Goal: Check status: Check status

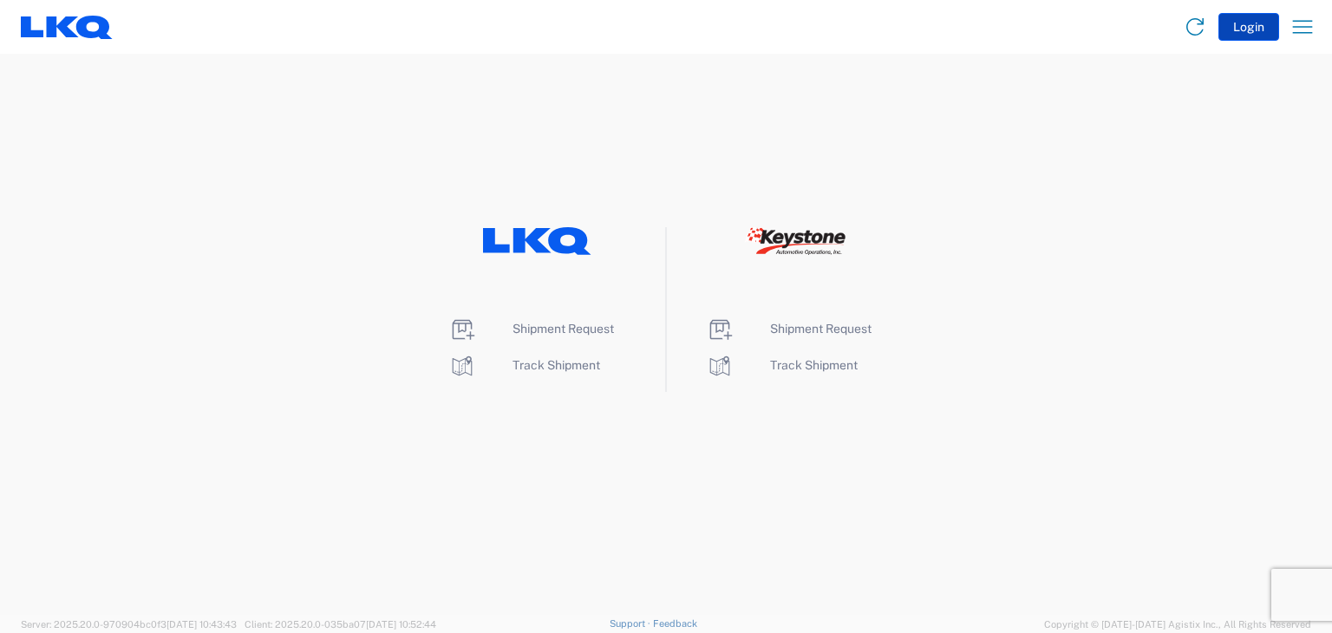
click at [1265, 25] on button "Login" at bounding box center [1249, 27] width 61 height 28
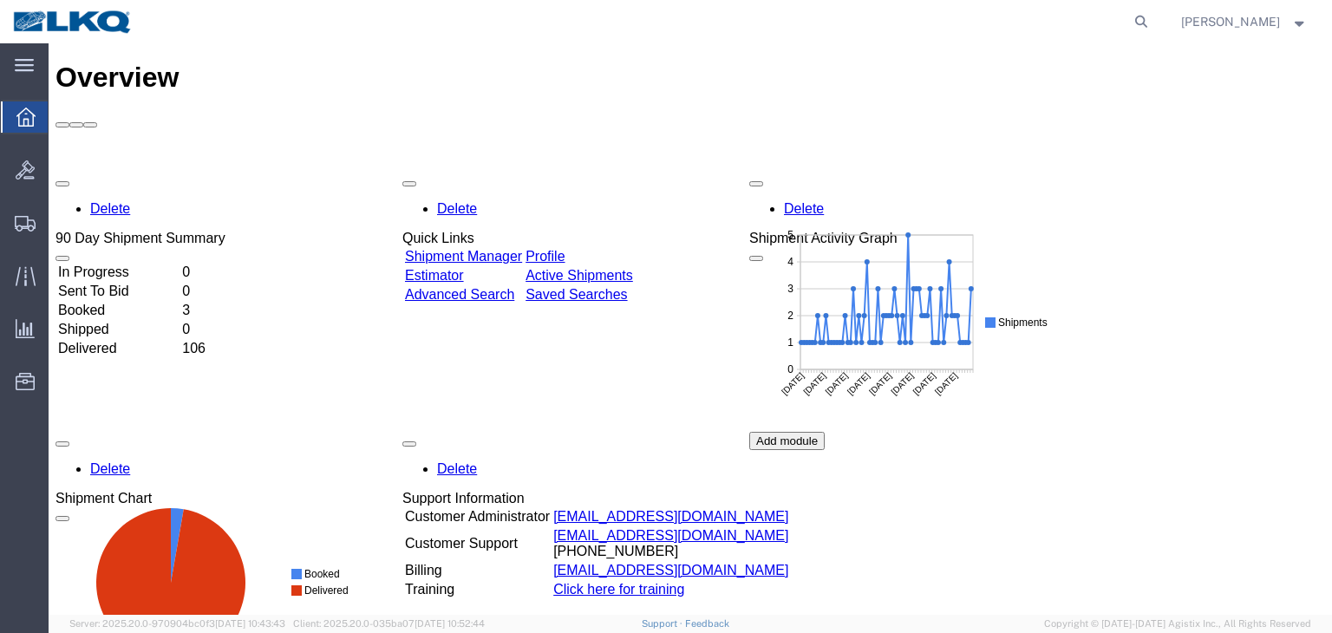
click at [108, 264] on td "In Progress" at bounding box center [118, 272] width 122 height 17
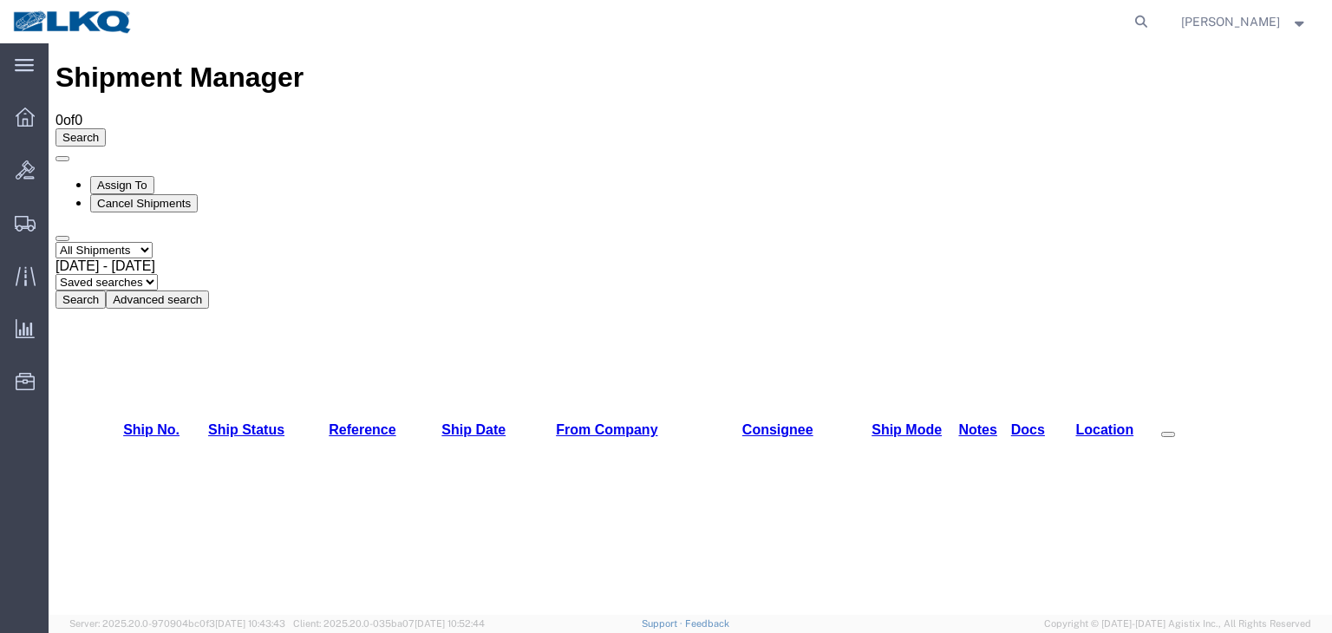
click at [153, 242] on select "Select status Active All Shipments Approved Booked Canceled Delivered Denied Ne…" at bounding box center [104, 250] width 97 height 16
click at [56, 242] on select "Select status Active All Shipments Approved Booked Canceled Delivered Denied Ne…" at bounding box center [104, 250] width 97 height 16
drag, startPoint x: 159, startPoint y: 119, endPoint x: 154, endPoint y: 130, distance: 12.1
click at [153, 242] on select "Select status Active All Shipments Approved Booked Canceled Delivered Denied Ne…" at bounding box center [104, 250] width 97 height 16
select select "ALL"
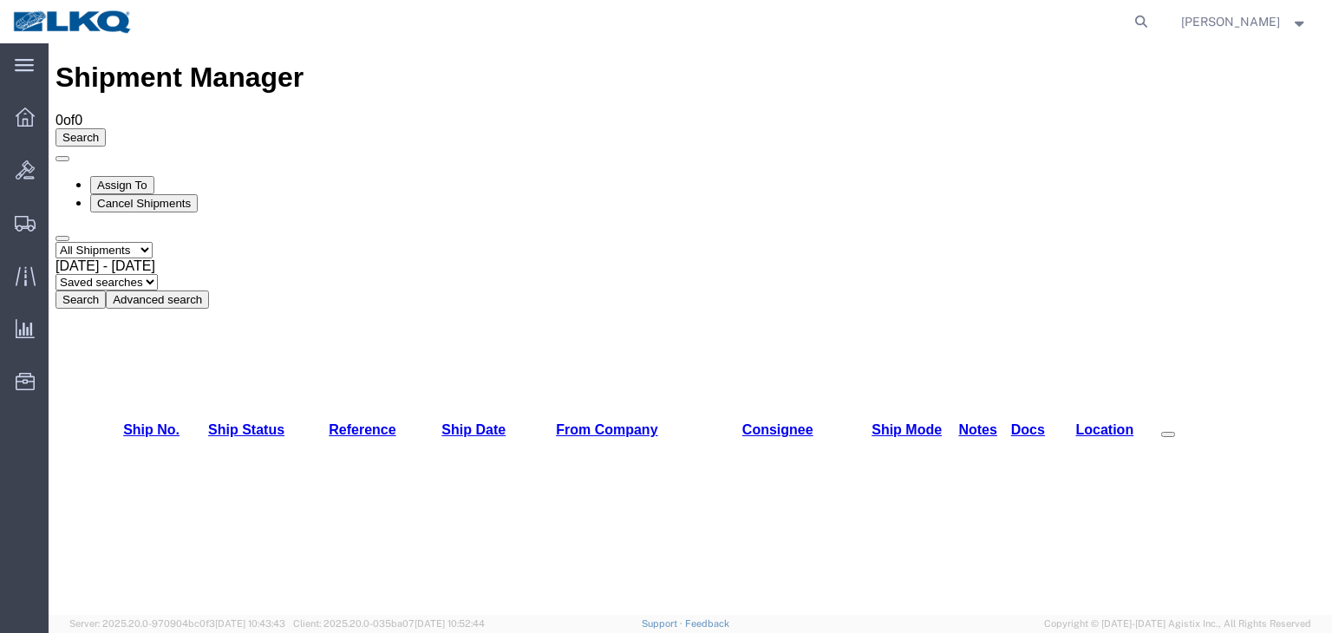
click at [56, 242] on select "Select status Active All Shipments Approved Booked Canceled Delivered Denied Ne…" at bounding box center [104, 250] width 97 height 16
click at [155, 258] on span "Sep 3rd 2025 - Oct 2nd 2025" at bounding box center [106, 265] width 100 height 15
click at [106, 291] on button "Search" at bounding box center [81, 300] width 50 height 18
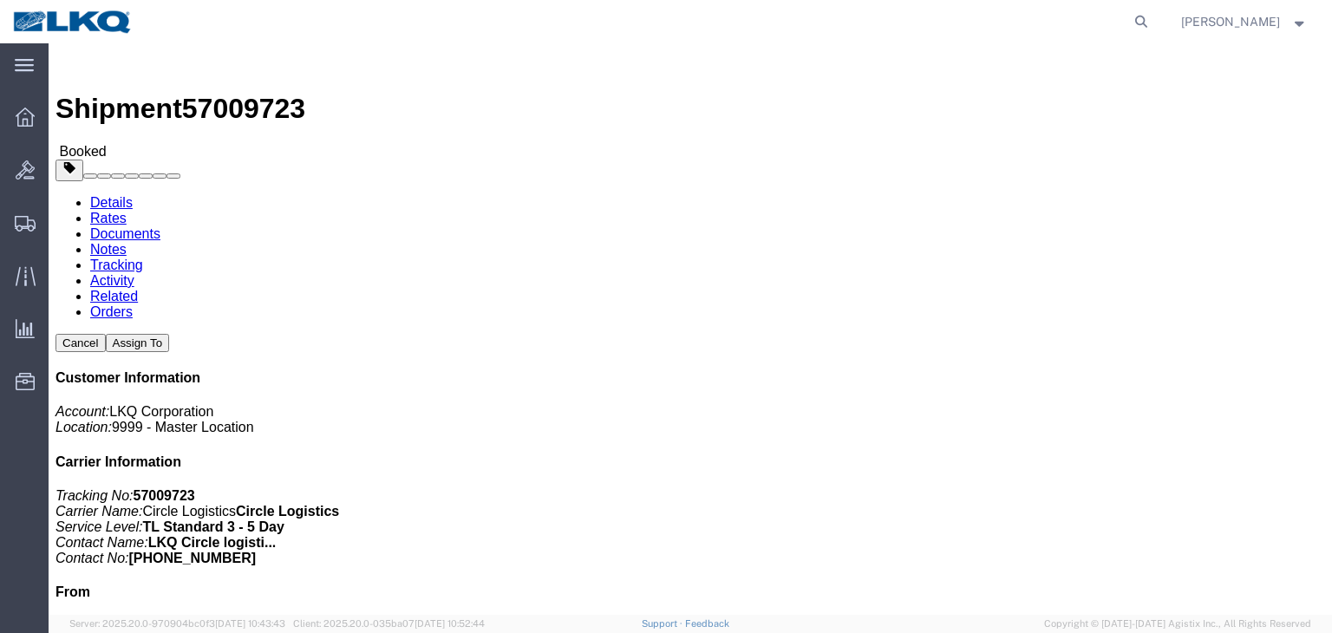
click link "Rates"
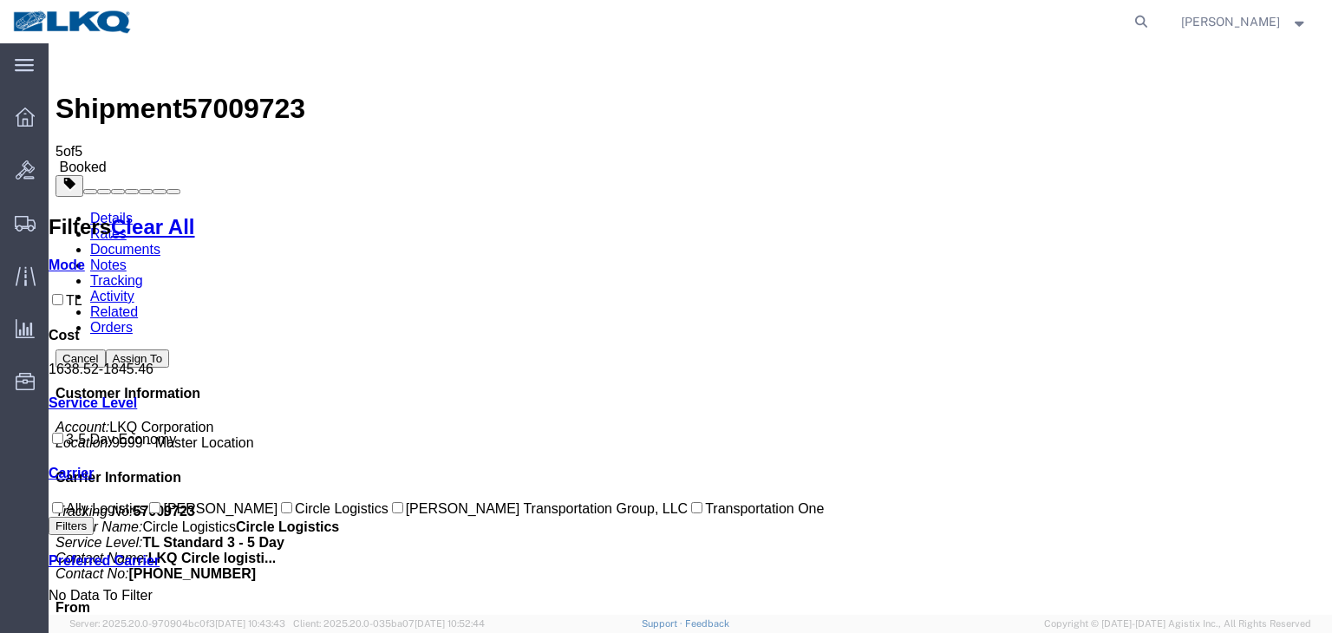
click at [90, 211] on link "Details" at bounding box center [111, 218] width 42 height 15
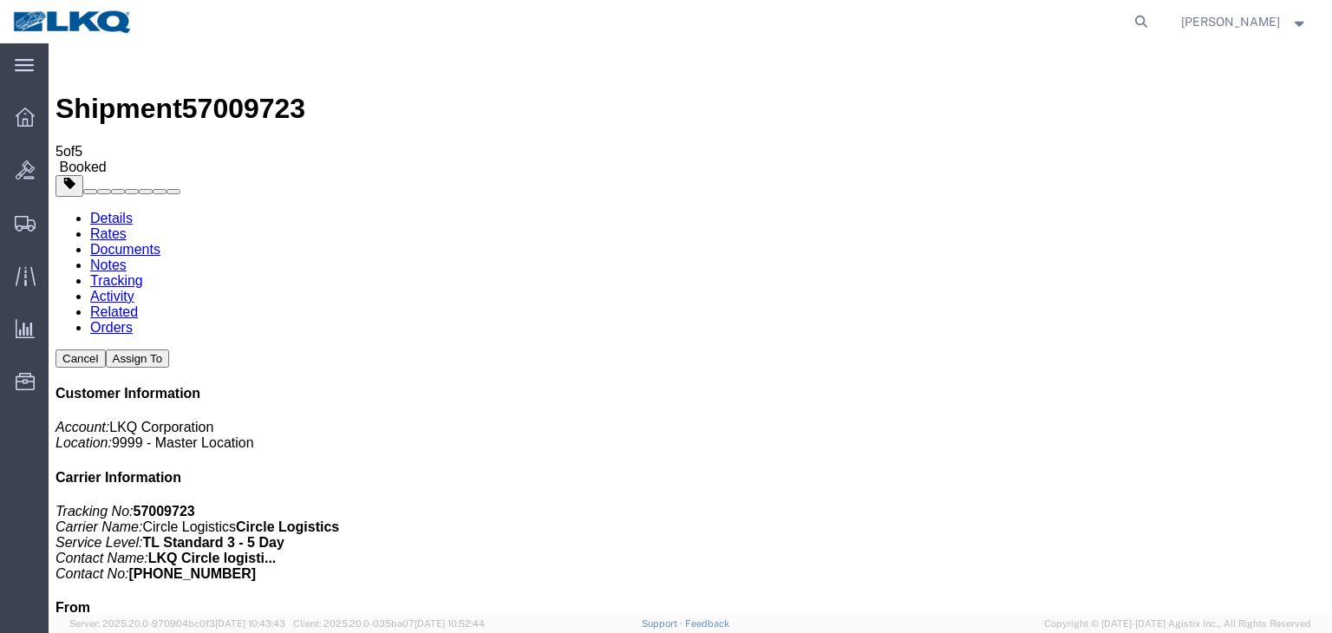
click button "button"
click link "Documents"
click at [69, 69] on img at bounding box center [66, 60] width 21 height 21
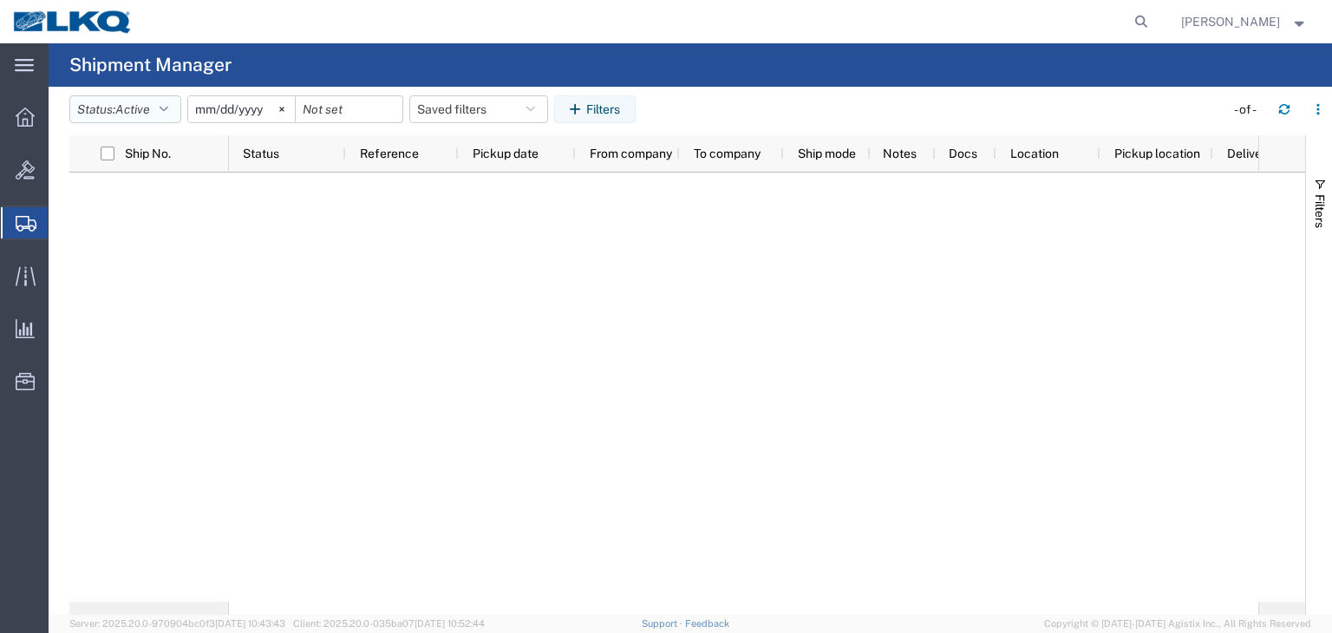
click at [168, 108] on icon "button" at bounding box center [164, 109] width 9 height 12
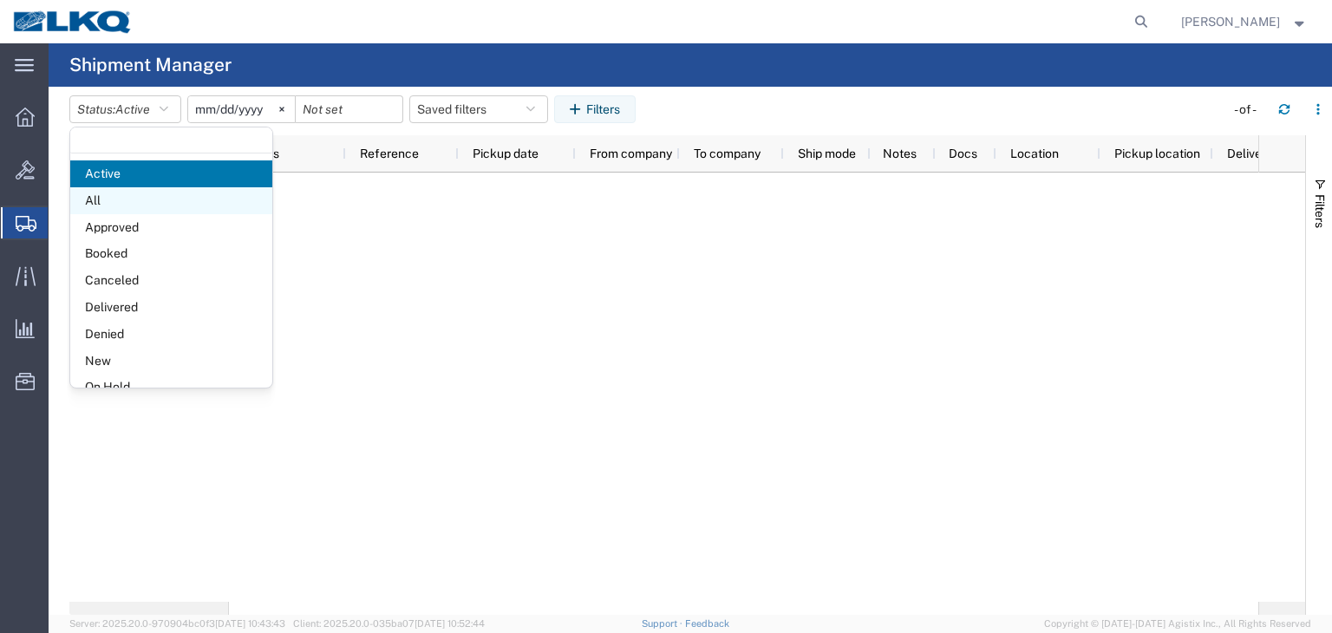
click at [136, 201] on span "All" at bounding box center [171, 200] width 202 height 27
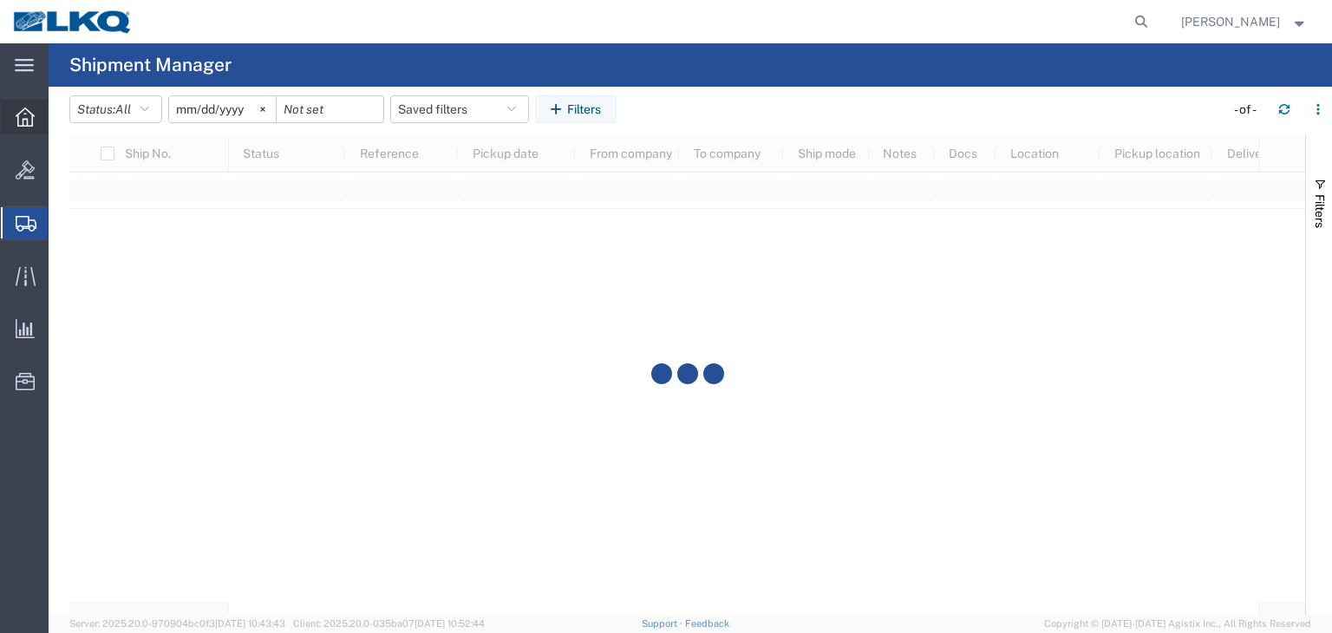
click at [28, 121] on icon at bounding box center [25, 117] width 19 height 19
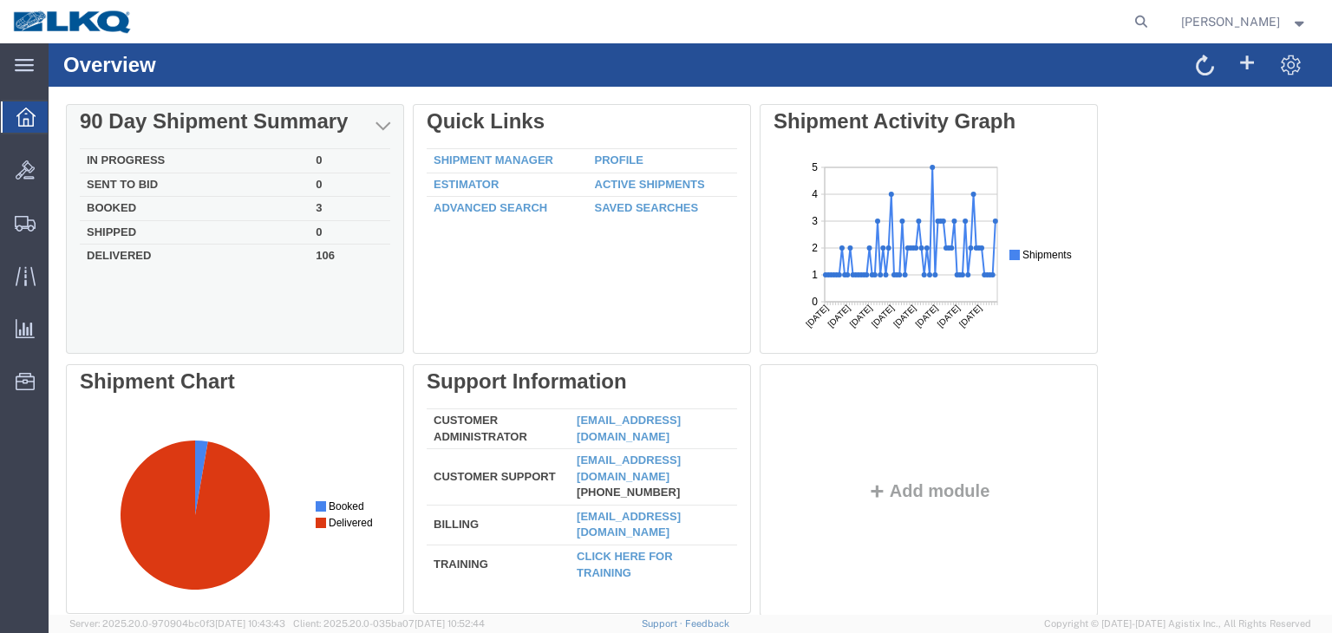
click at [113, 157] on td "In Progress" at bounding box center [194, 161] width 229 height 24
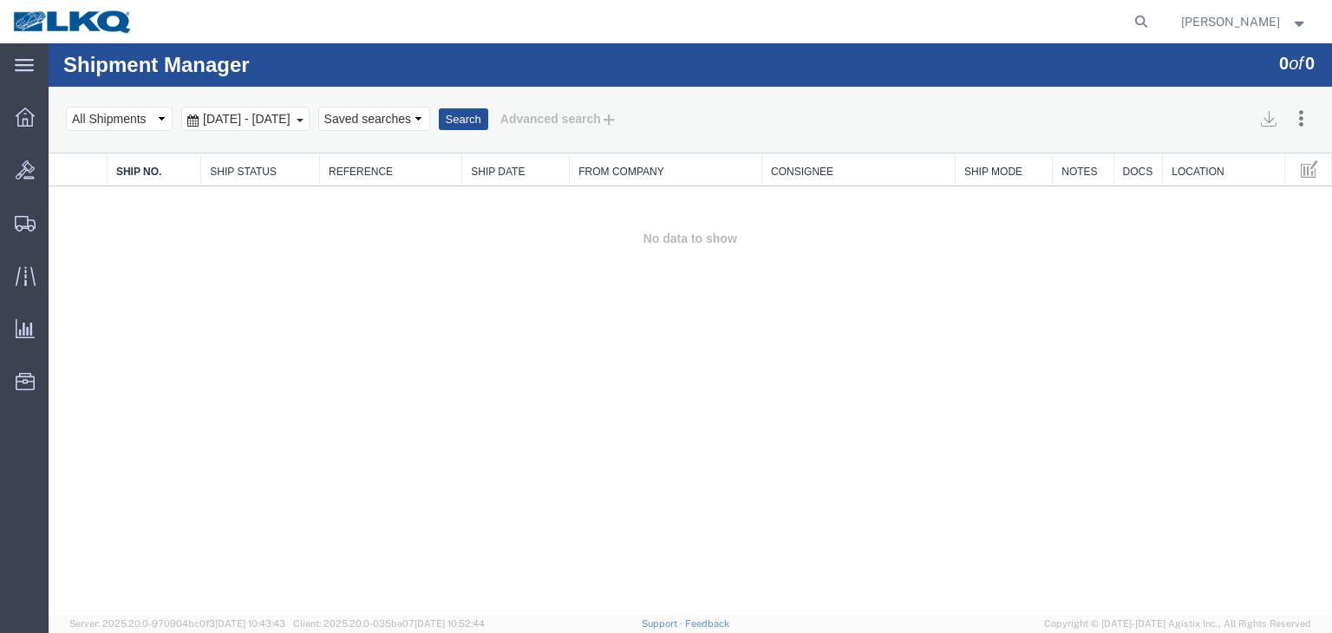
click at [310, 114] on div "Sep 3rd 2025 - Oct 2nd 2025" at bounding box center [245, 119] width 128 height 24
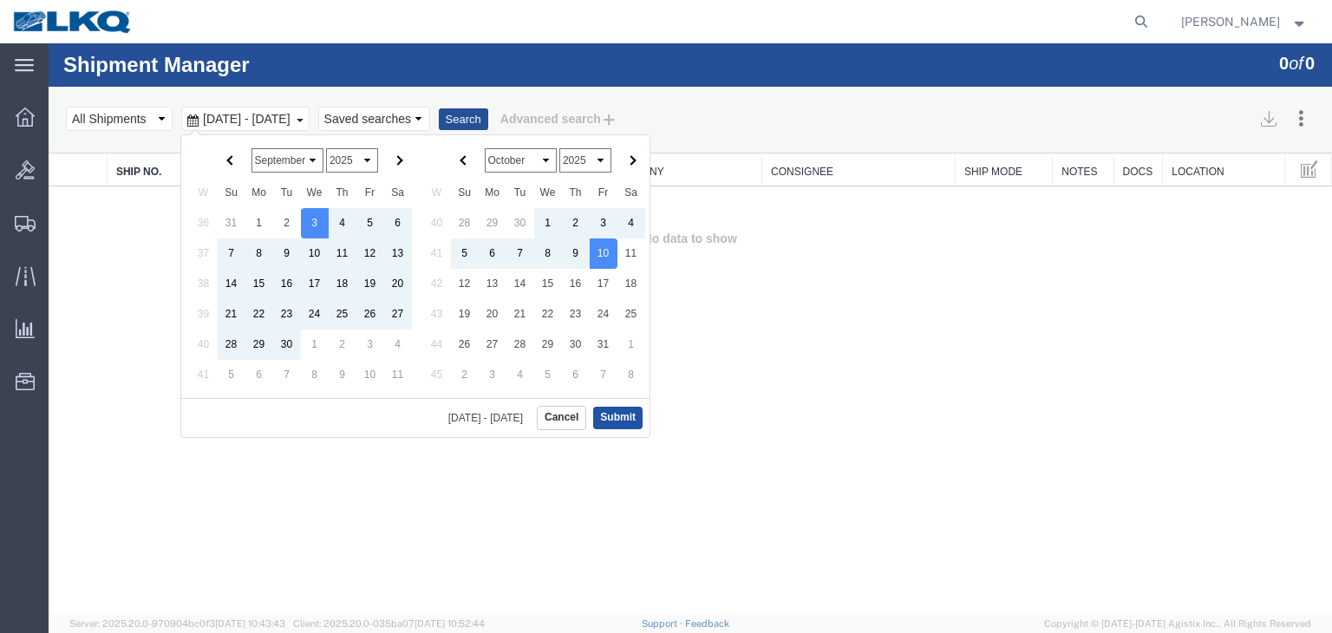
click at [619, 408] on button "Submit" at bounding box center [617, 418] width 49 height 22
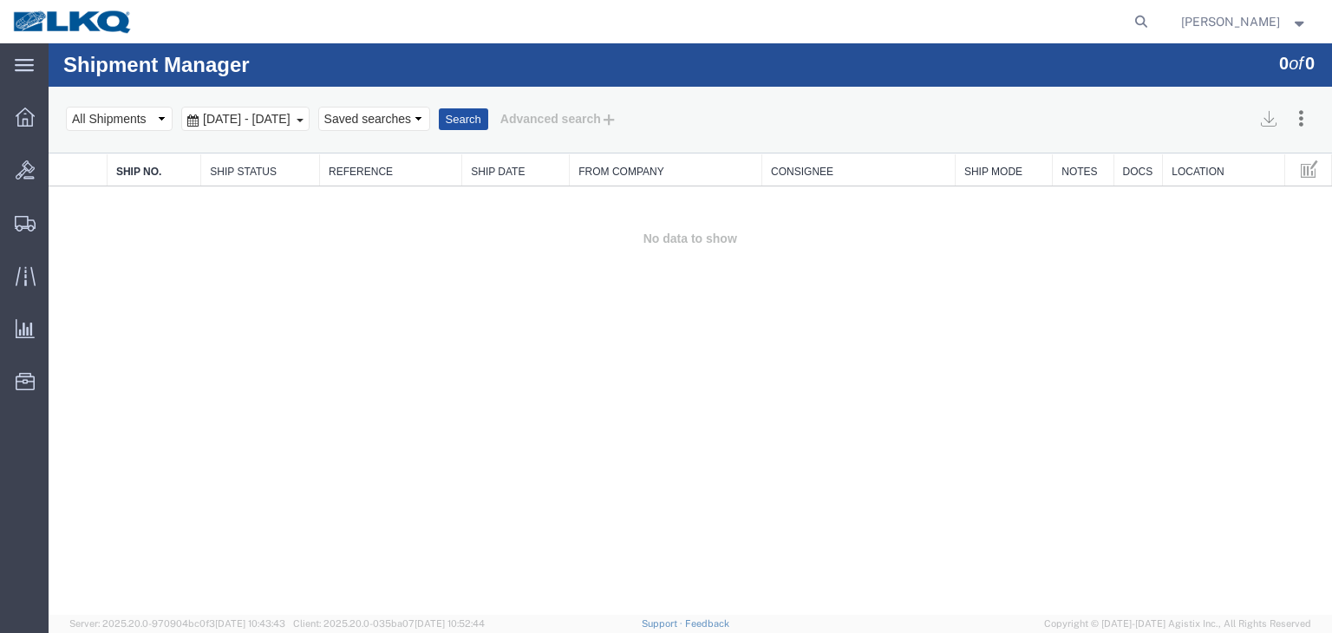
click at [488, 117] on button "Search" at bounding box center [463, 119] width 49 height 23
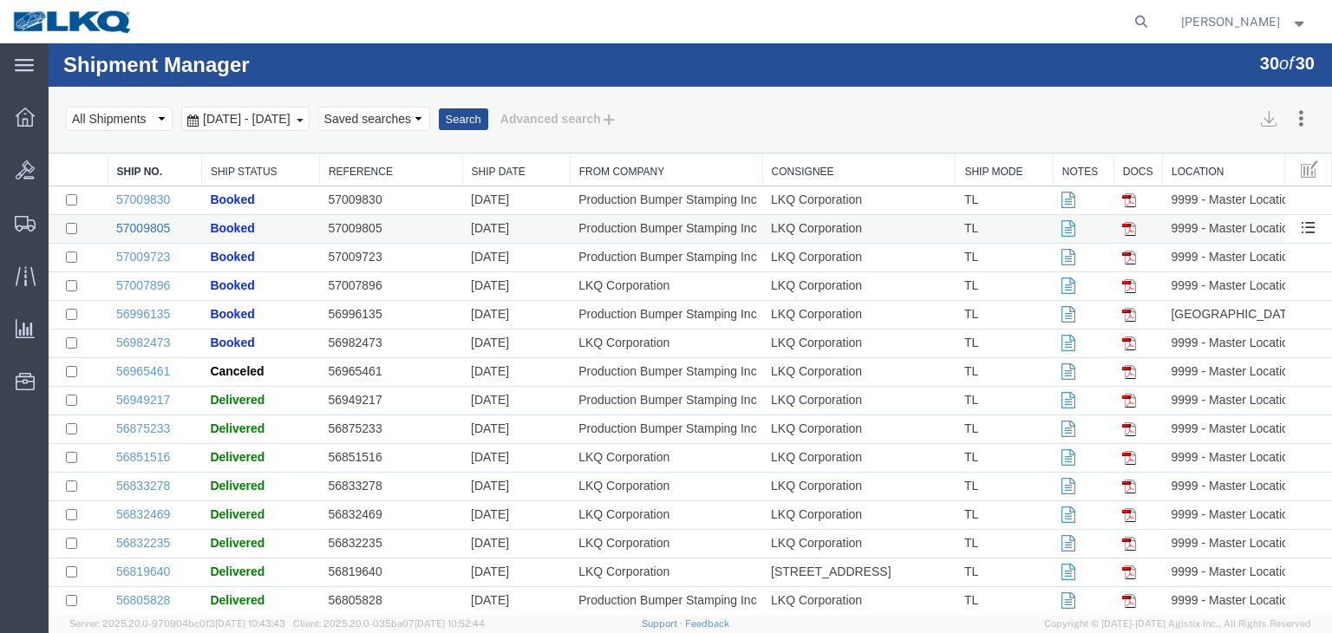
click at [149, 230] on link "57009805" at bounding box center [143, 228] width 54 height 14
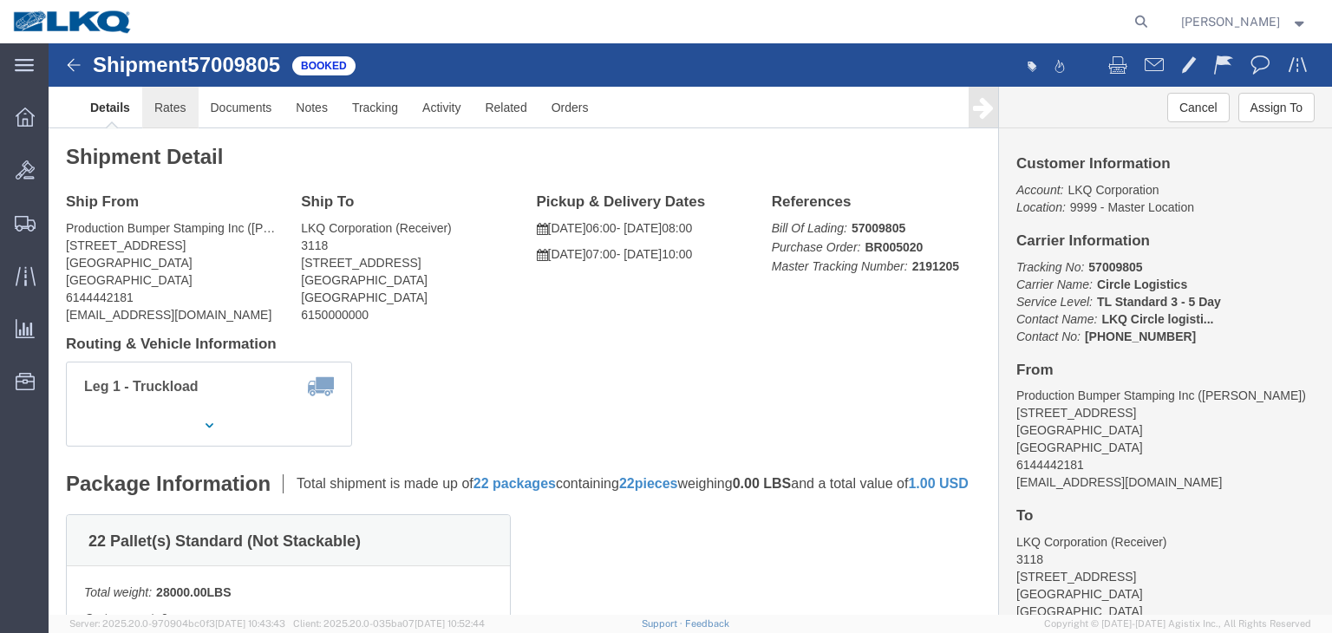
click link "Rates"
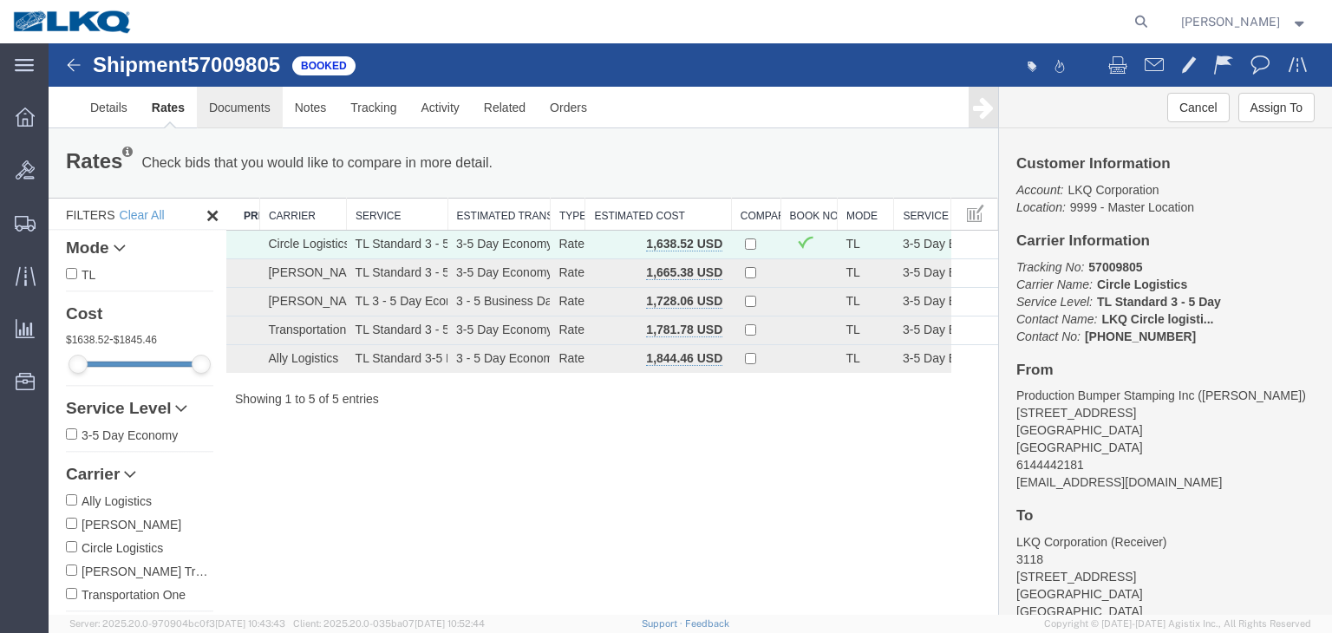
click at [241, 108] on link "Documents" at bounding box center [240, 108] width 86 height 42
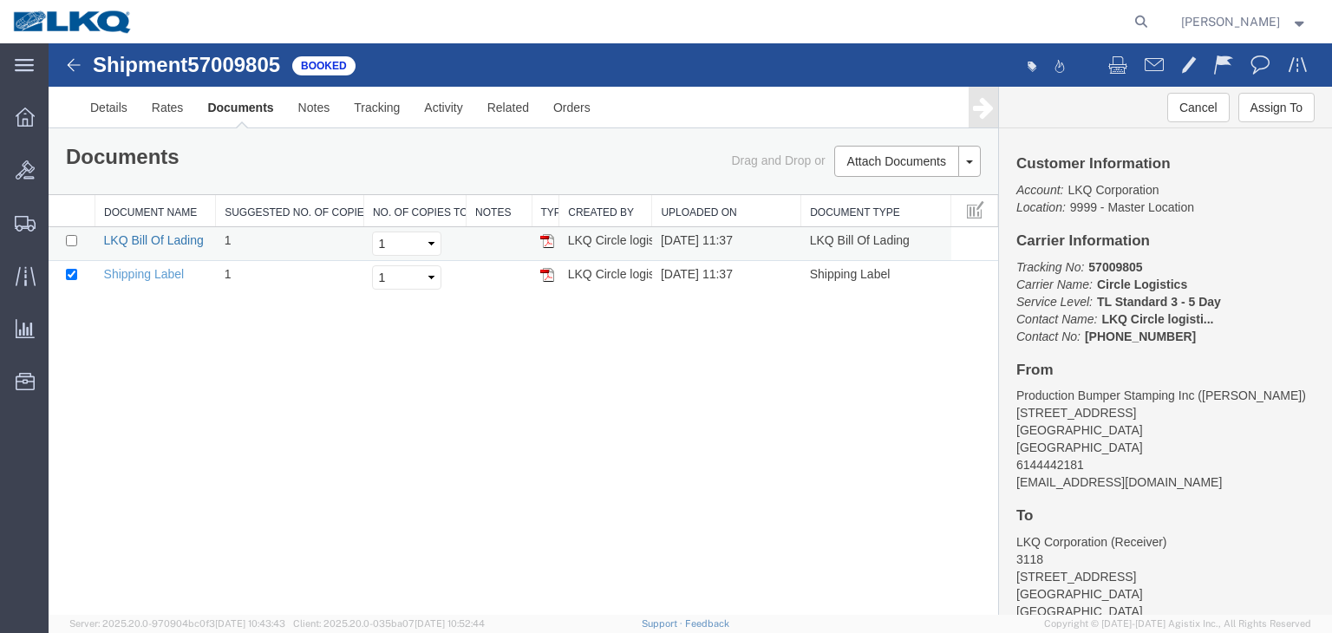
click at [169, 240] on link "LKQ Bill Of Lading" at bounding box center [154, 240] width 100 height 14
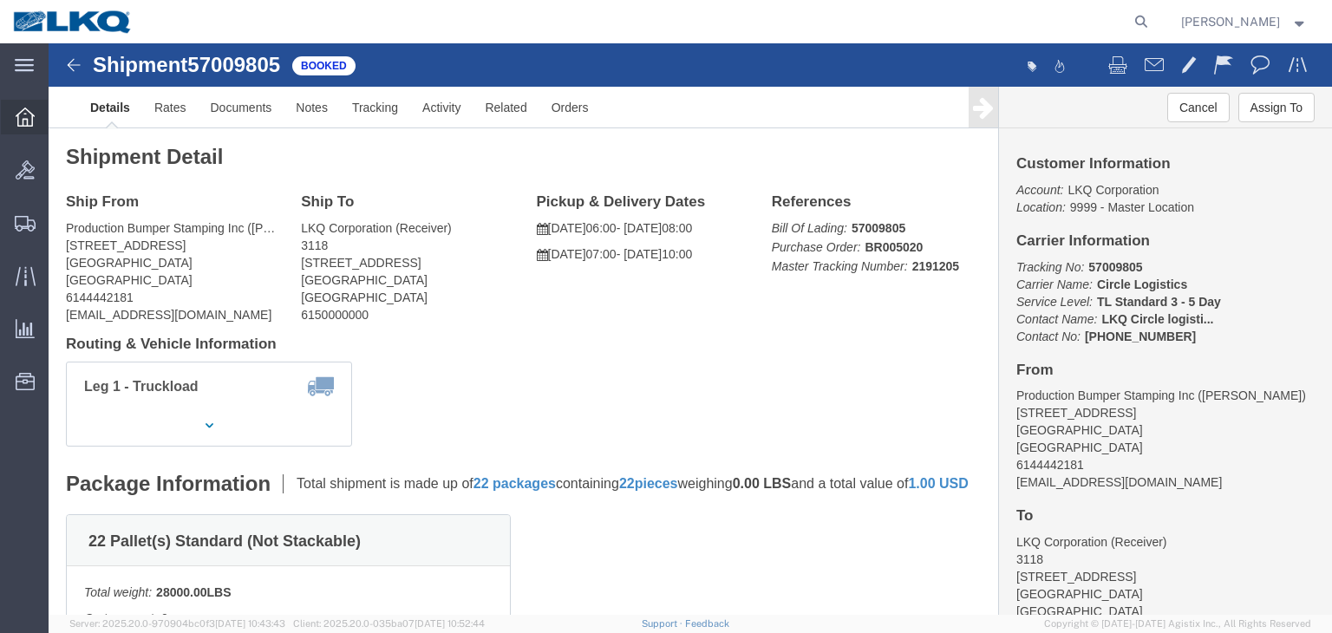
click at [32, 114] on icon at bounding box center [25, 117] width 19 height 19
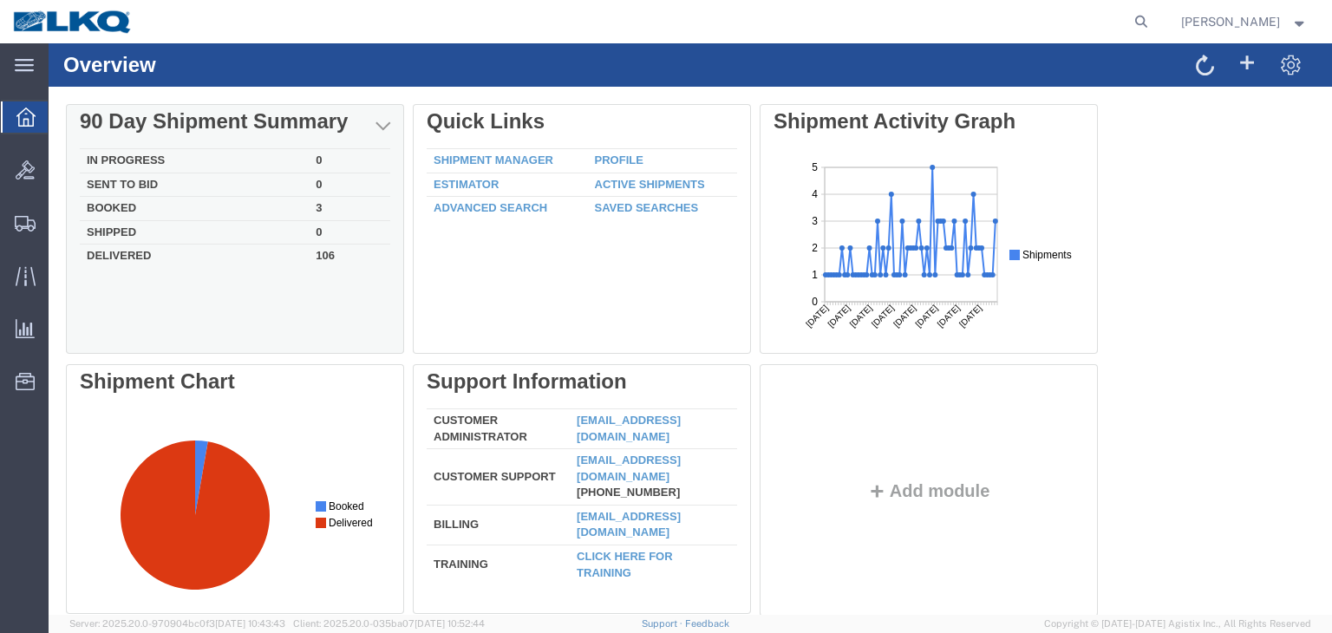
click at [125, 158] on td "In Progress" at bounding box center [194, 161] width 229 height 24
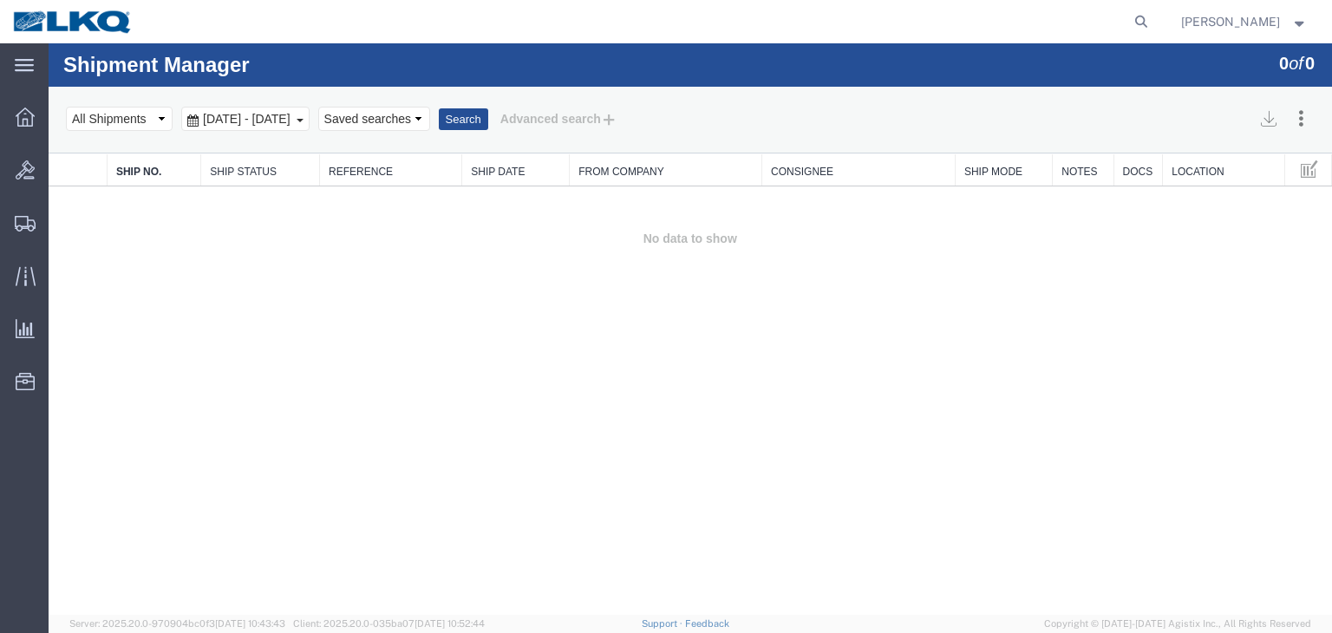
click at [295, 114] on span "Sep 3rd 2025 - Oct 2nd 2025" at bounding box center [247, 119] width 96 height 14
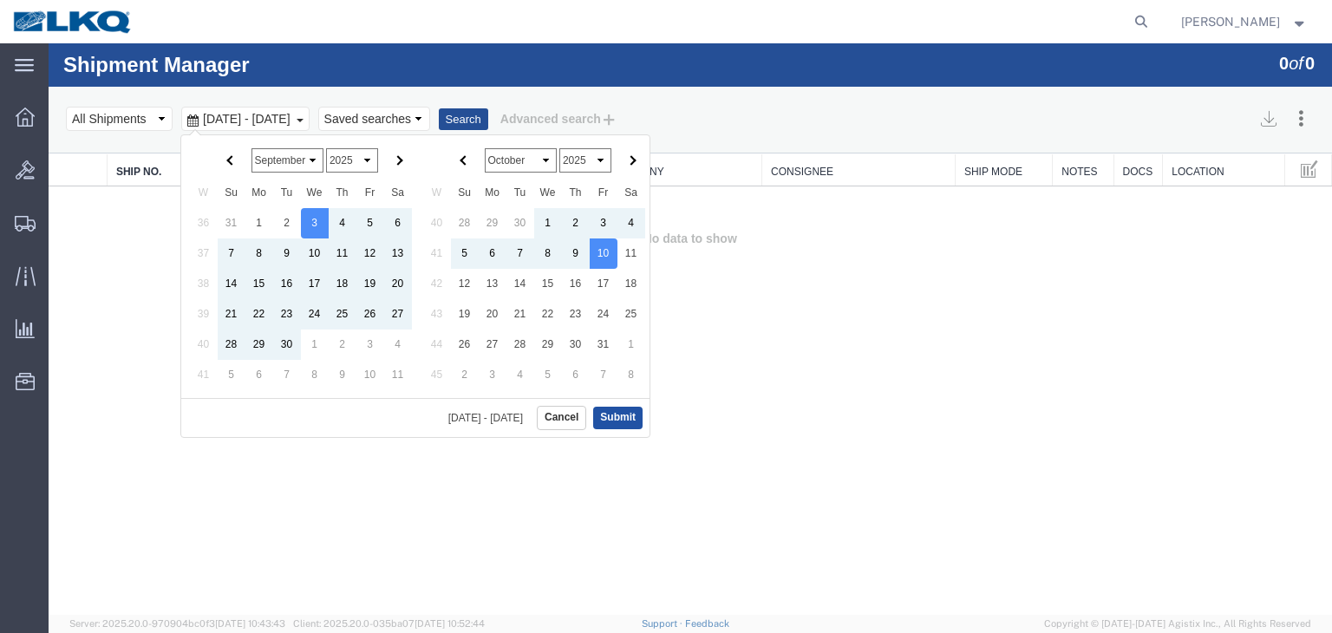
click at [626, 411] on button "Submit" at bounding box center [617, 418] width 49 height 22
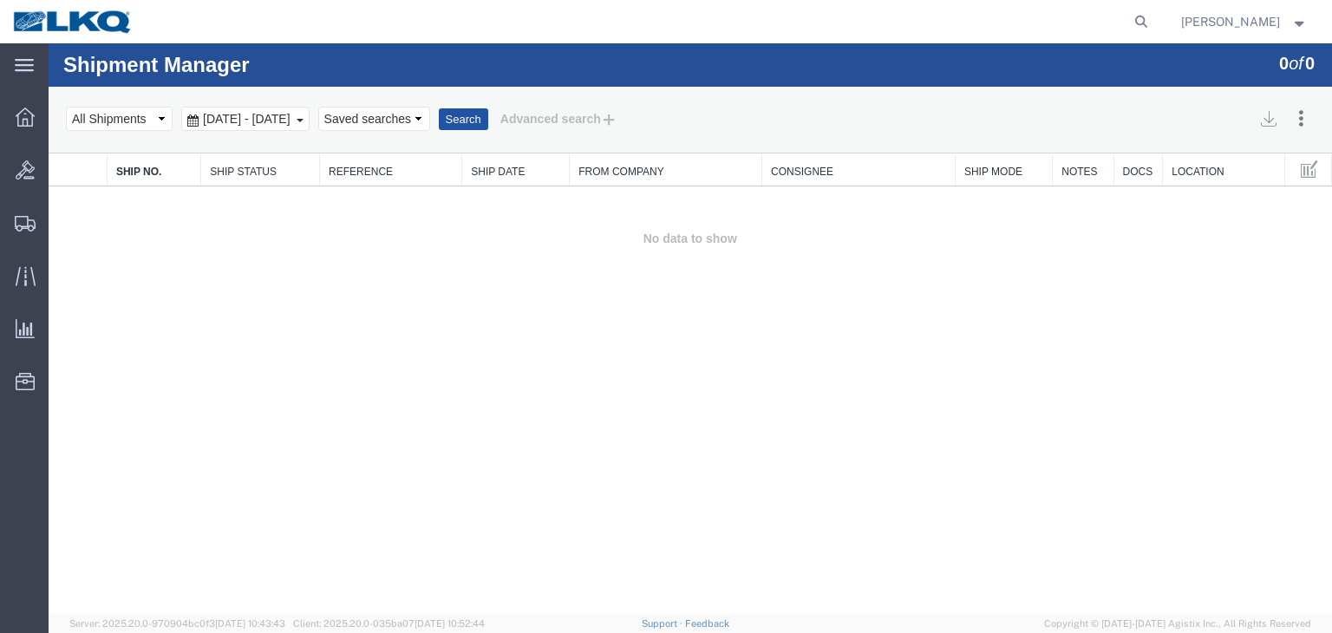
click at [488, 119] on button "Search" at bounding box center [463, 119] width 49 height 23
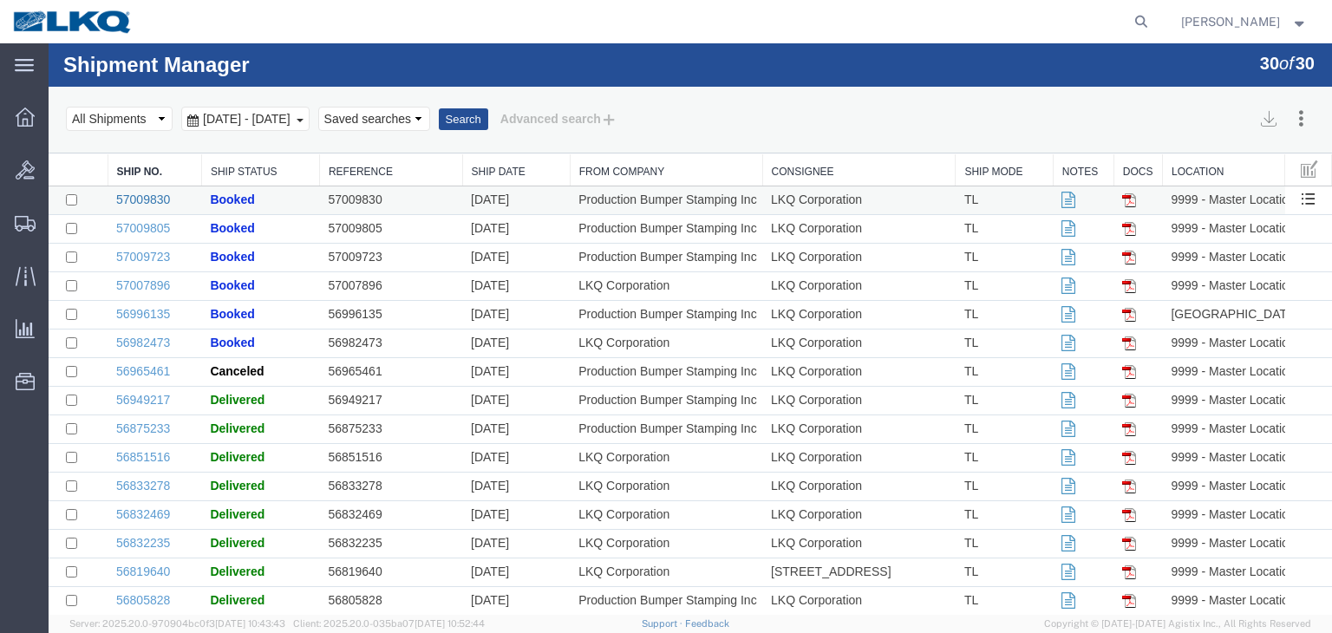
click at [132, 197] on link "57009830" at bounding box center [143, 200] width 54 height 14
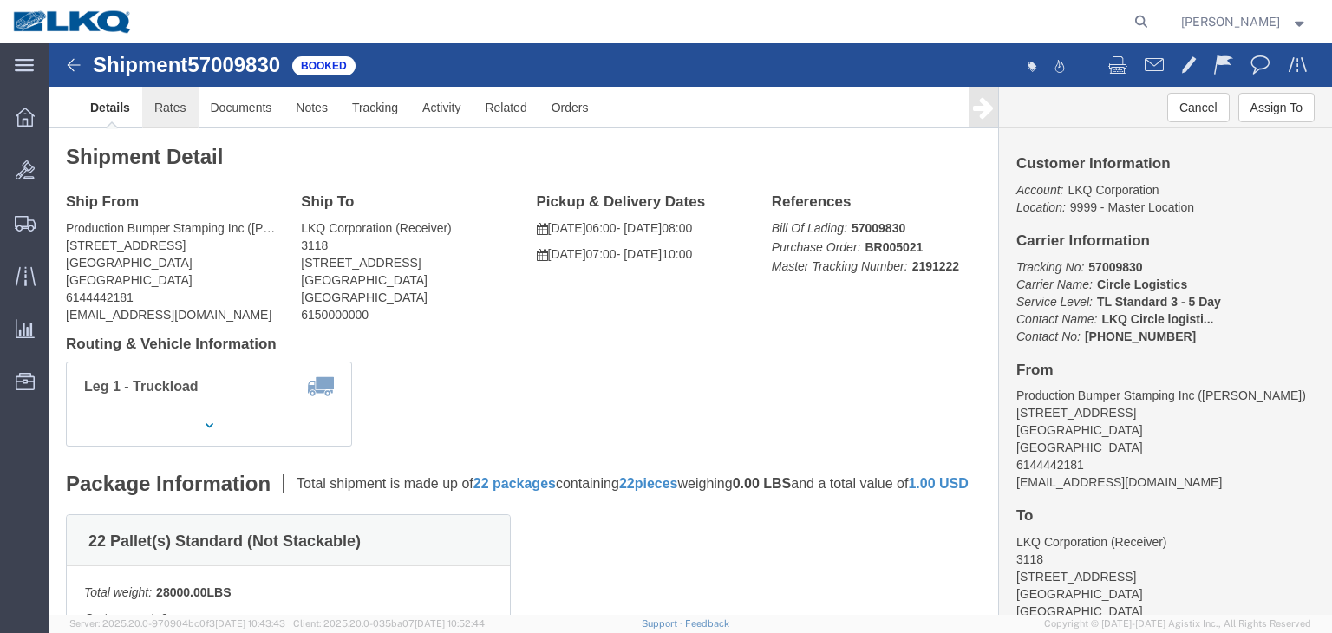
click link "Rates"
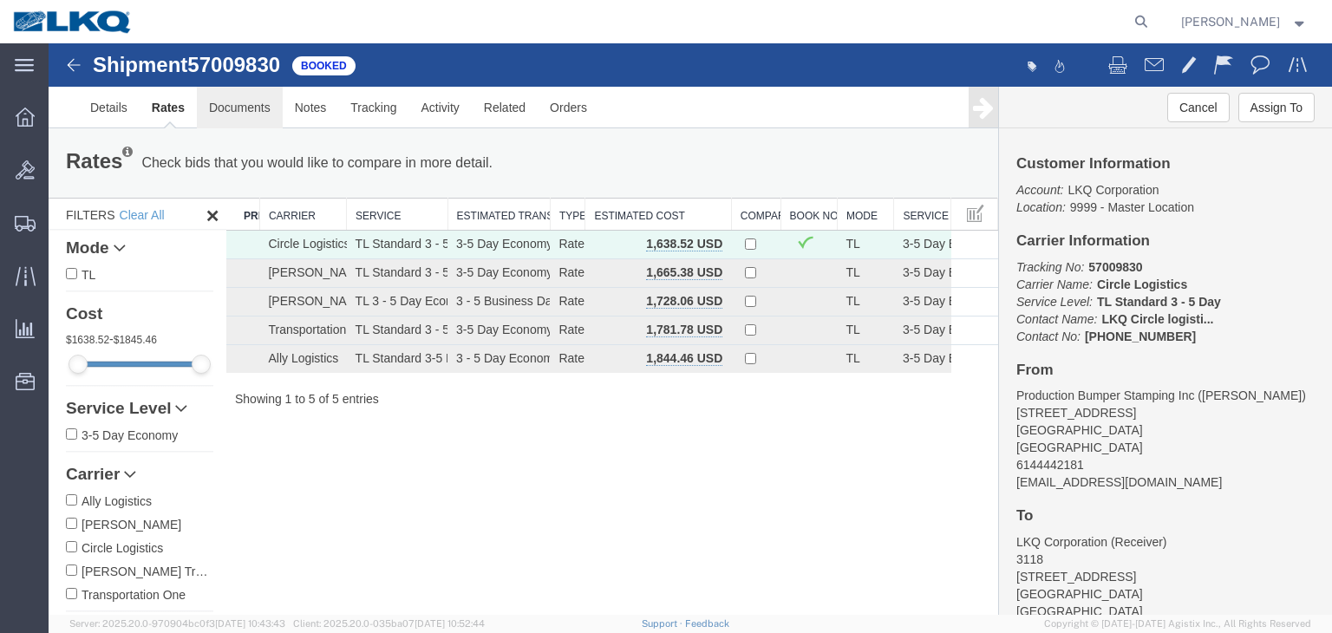
click at [230, 114] on link "Documents" at bounding box center [240, 108] width 86 height 42
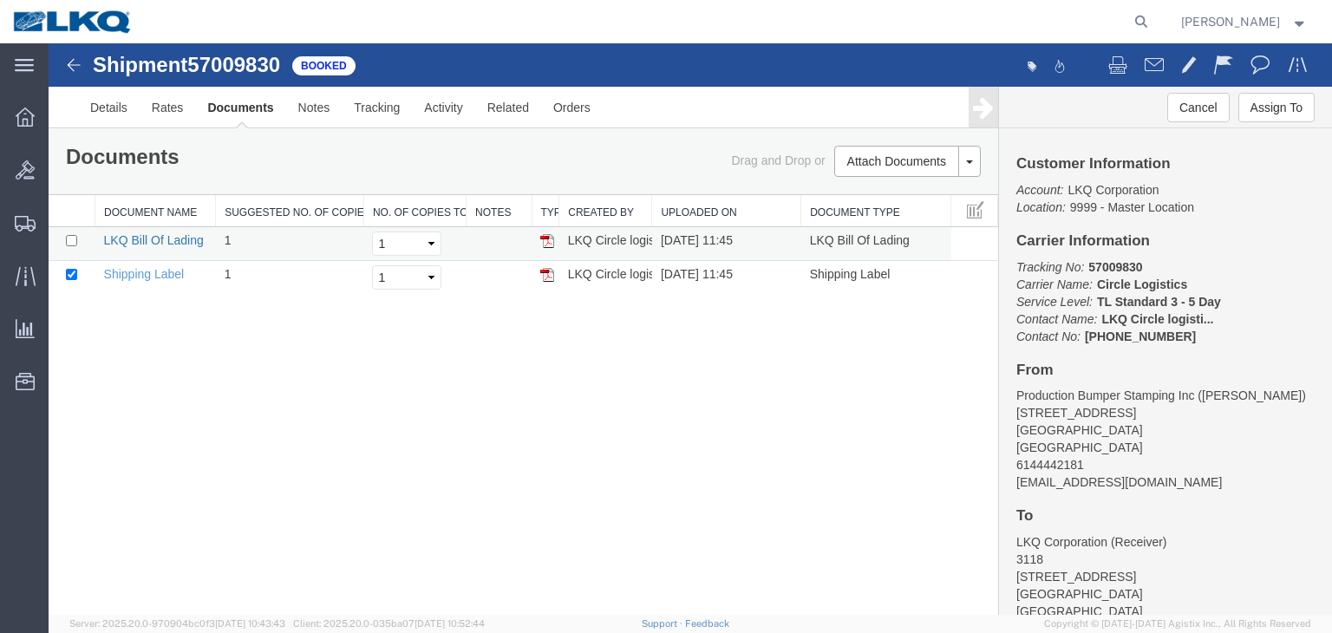
click at [169, 237] on link "LKQ Bill Of Lading" at bounding box center [154, 240] width 100 height 14
